Goal: Task Accomplishment & Management: Manage account settings

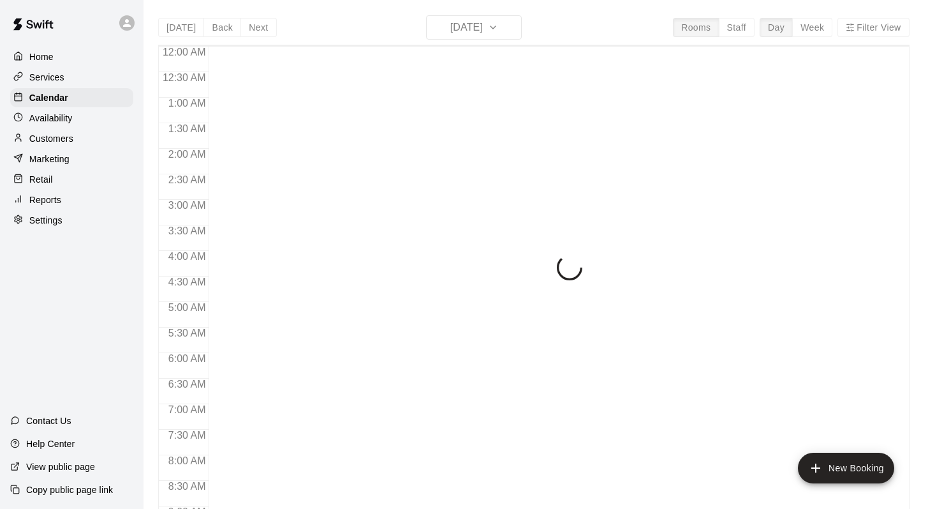
scroll to position [607, 0]
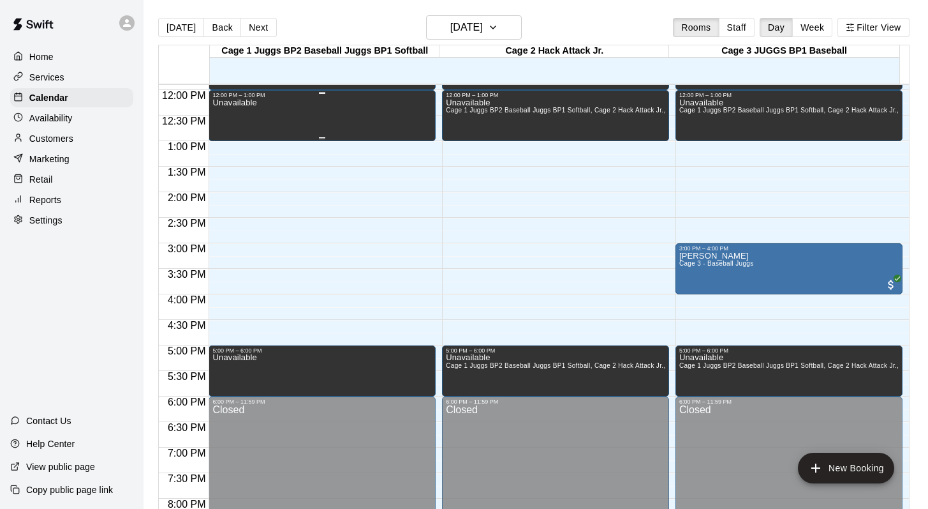
click at [230, 103] on p "Unavailable" at bounding box center [234, 103] width 44 height 0
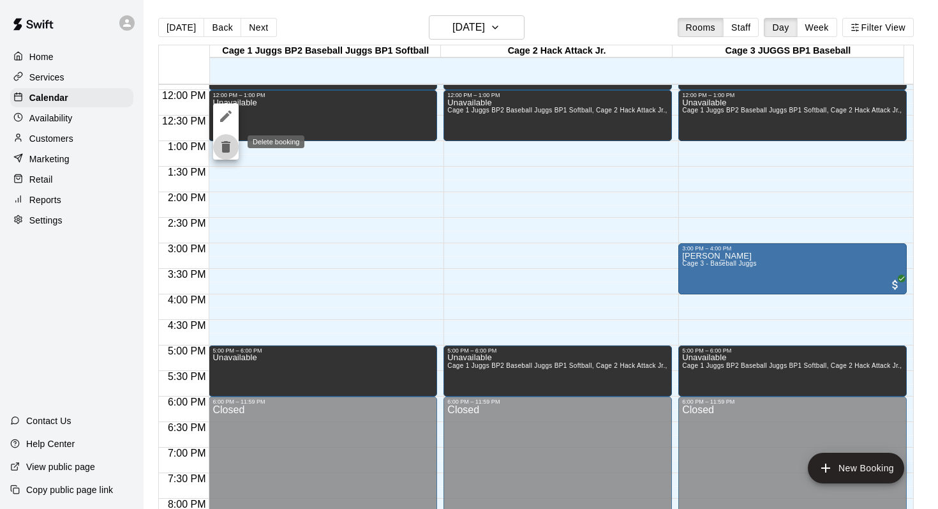
click at [221, 144] on icon "delete" at bounding box center [225, 146] width 15 height 15
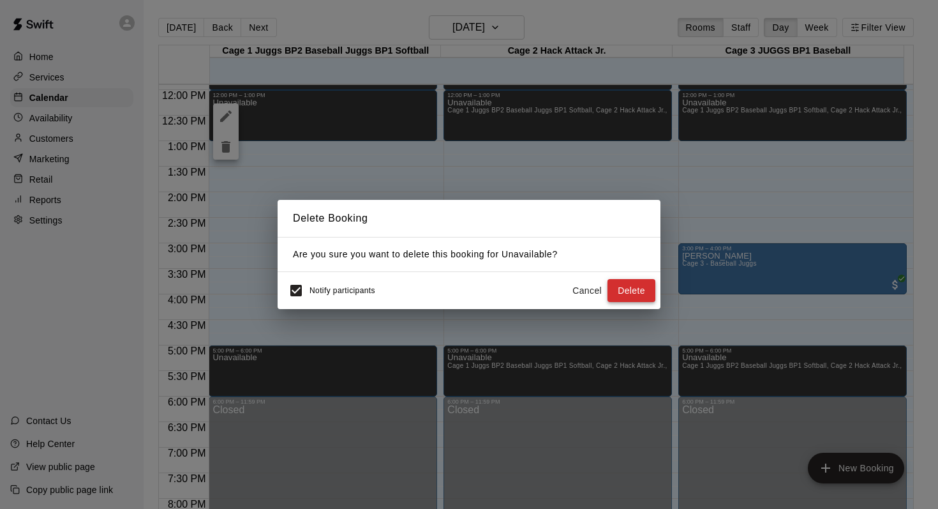
click at [618, 283] on button "Delete" at bounding box center [631, 291] width 48 height 24
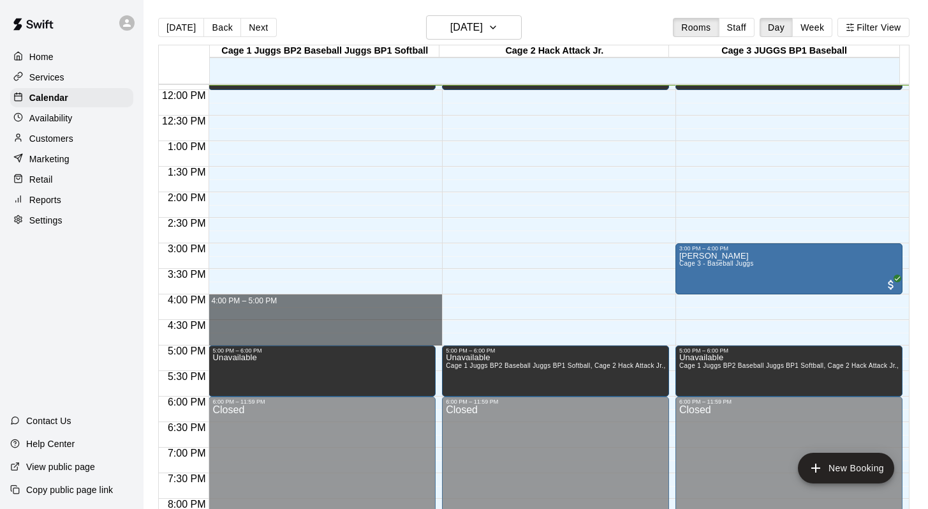
drag, startPoint x: 246, startPoint y: 299, endPoint x: 243, endPoint y: 333, distance: 34.0
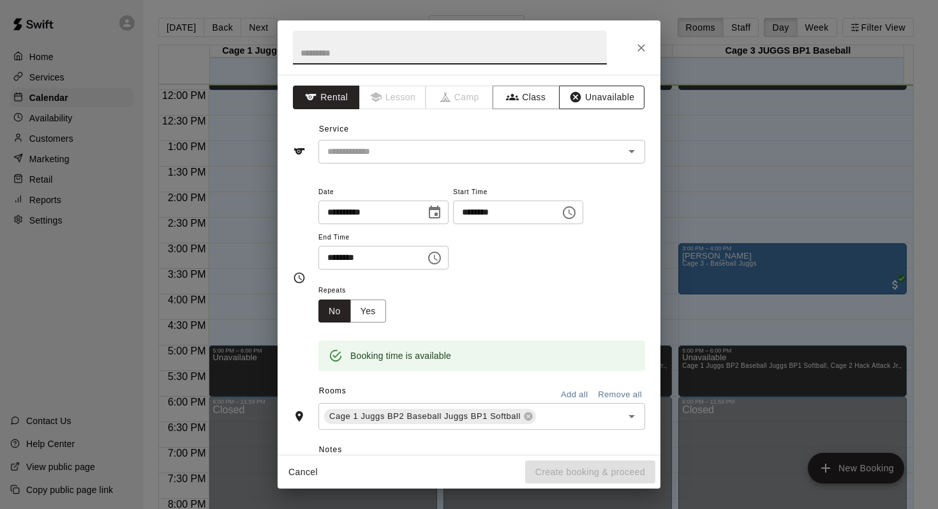
click at [580, 96] on button "Unavailable" at bounding box center [601, 97] width 85 height 24
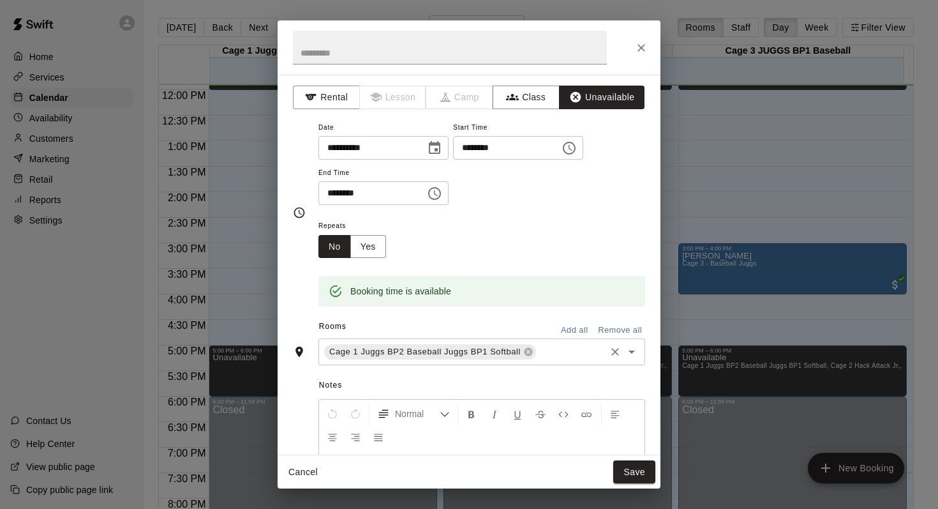
click at [568, 336] on button "Add all" at bounding box center [574, 330] width 41 height 20
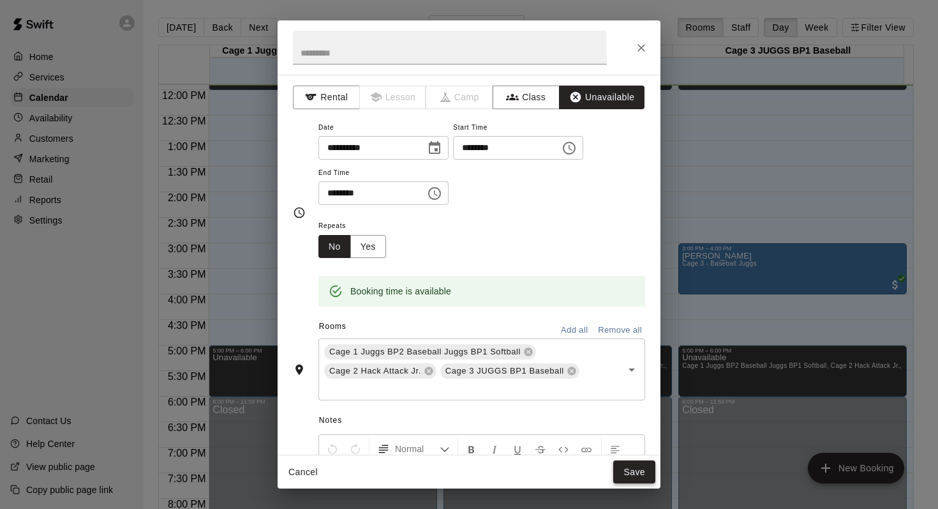
click at [625, 469] on button "Save" at bounding box center [634, 472] width 42 height 24
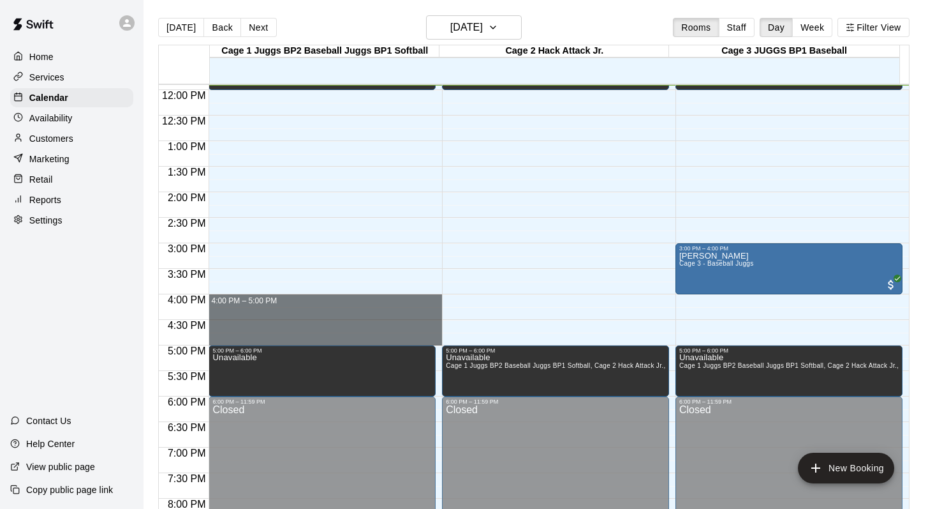
drag, startPoint x: 253, startPoint y: 301, endPoint x: 253, endPoint y: 338, distance: 37.0
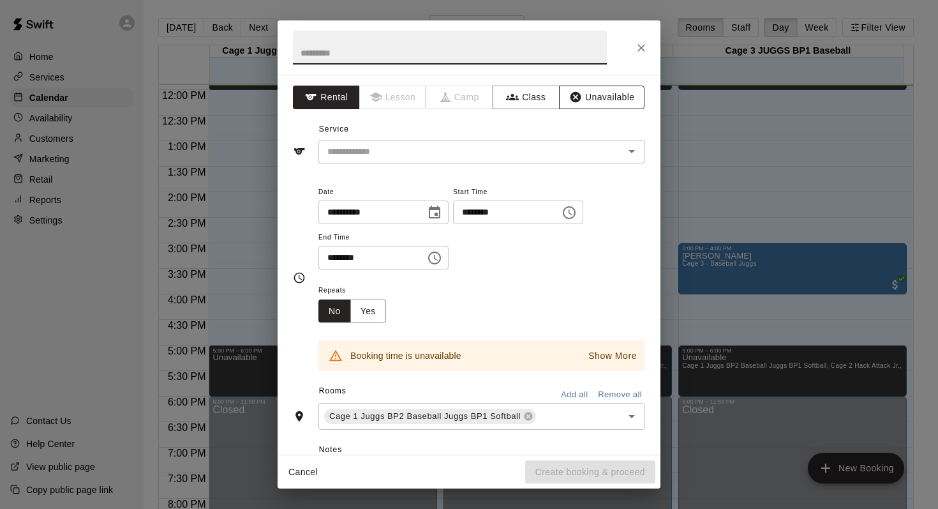
click at [577, 91] on button "Unavailable" at bounding box center [601, 97] width 85 height 24
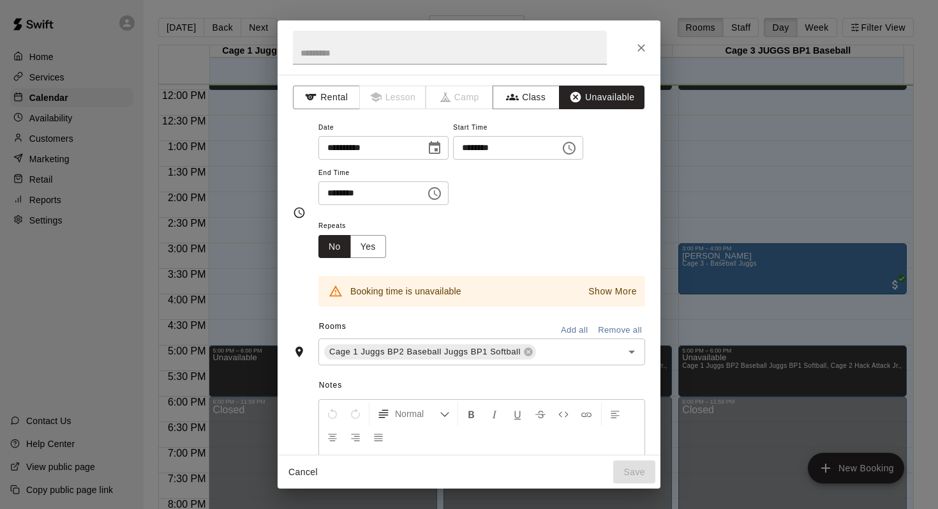
click at [558, 325] on button "Add all" at bounding box center [574, 330] width 41 height 20
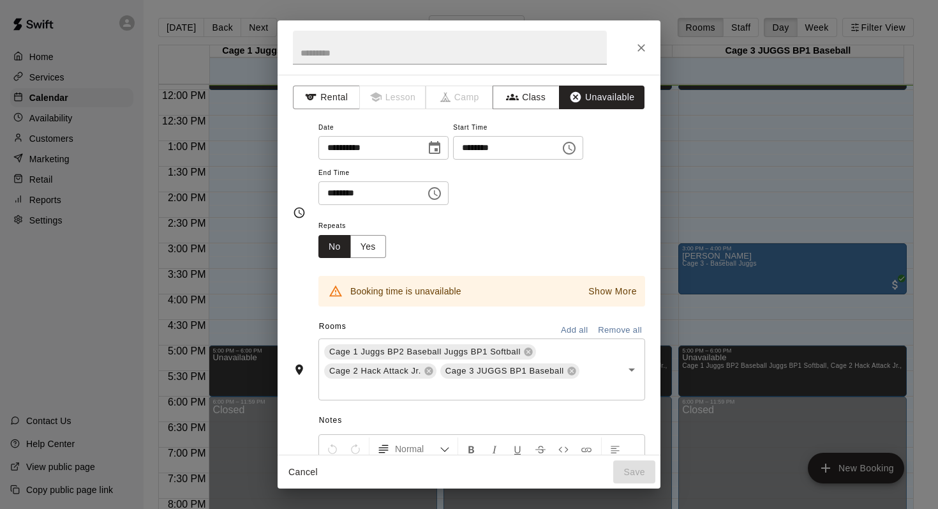
click at [715, 135] on div "**********" at bounding box center [469, 254] width 938 height 509
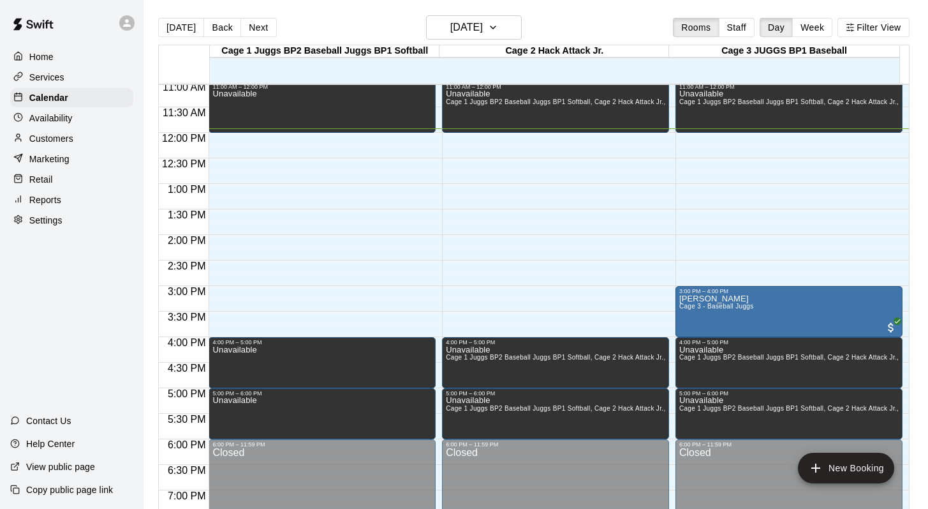
scroll to position [539, 0]
